Goal: Task Accomplishment & Management: Use online tool/utility

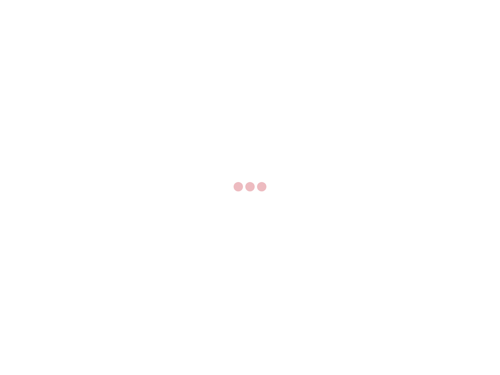
select select "US"
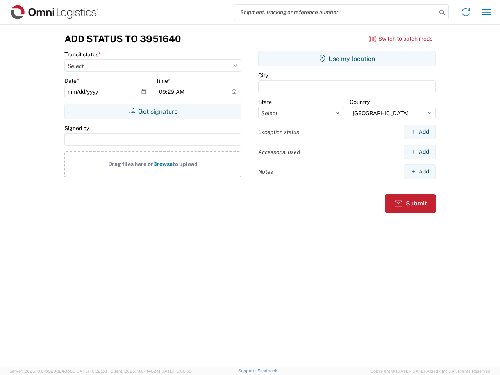
click at [336, 12] on input "search" at bounding box center [335, 12] width 202 height 15
click at [442, 13] on icon at bounding box center [442, 12] width 11 height 11
click at [466, 12] on icon at bounding box center [465, 12] width 13 height 13
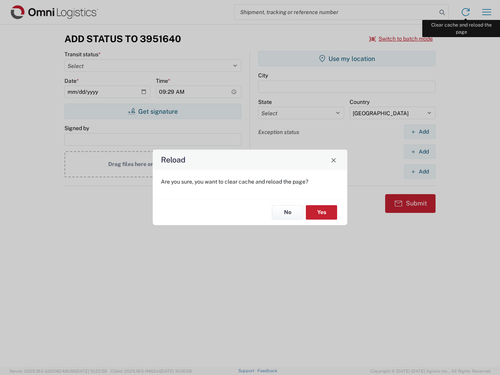
click at [487, 12] on div "Reload Are you sure, you want to clear cache and reload the page? No Yes" at bounding box center [250, 187] width 500 height 375
click at [401, 39] on div "Reload Are you sure, you want to clear cache and reload the page? No Yes" at bounding box center [250, 187] width 500 height 375
click at [153, 111] on div "Reload Are you sure, you want to clear cache and reload the page? No Yes" at bounding box center [250, 187] width 500 height 375
click at [347, 59] on div "Reload Are you sure, you want to clear cache and reload the page? No Yes" at bounding box center [250, 187] width 500 height 375
click at [420, 132] on div "Reload Are you sure, you want to clear cache and reload the page? No Yes" at bounding box center [250, 187] width 500 height 375
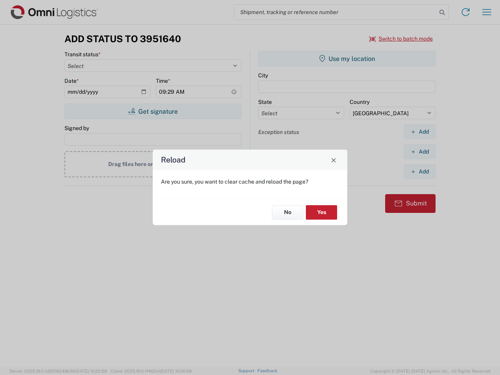
click at [420, 152] on div "Reload Are you sure, you want to clear cache and reload the page? No Yes" at bounding box center [250, 187] width 500 height 375
click at [420, 171] on div "Reload Are you sure, you want to clear cache and reload the page? No Yes" at bounding box center [250, 187] width 500 height 375
